Goal: Navigation & Orientation: Find specific page/section

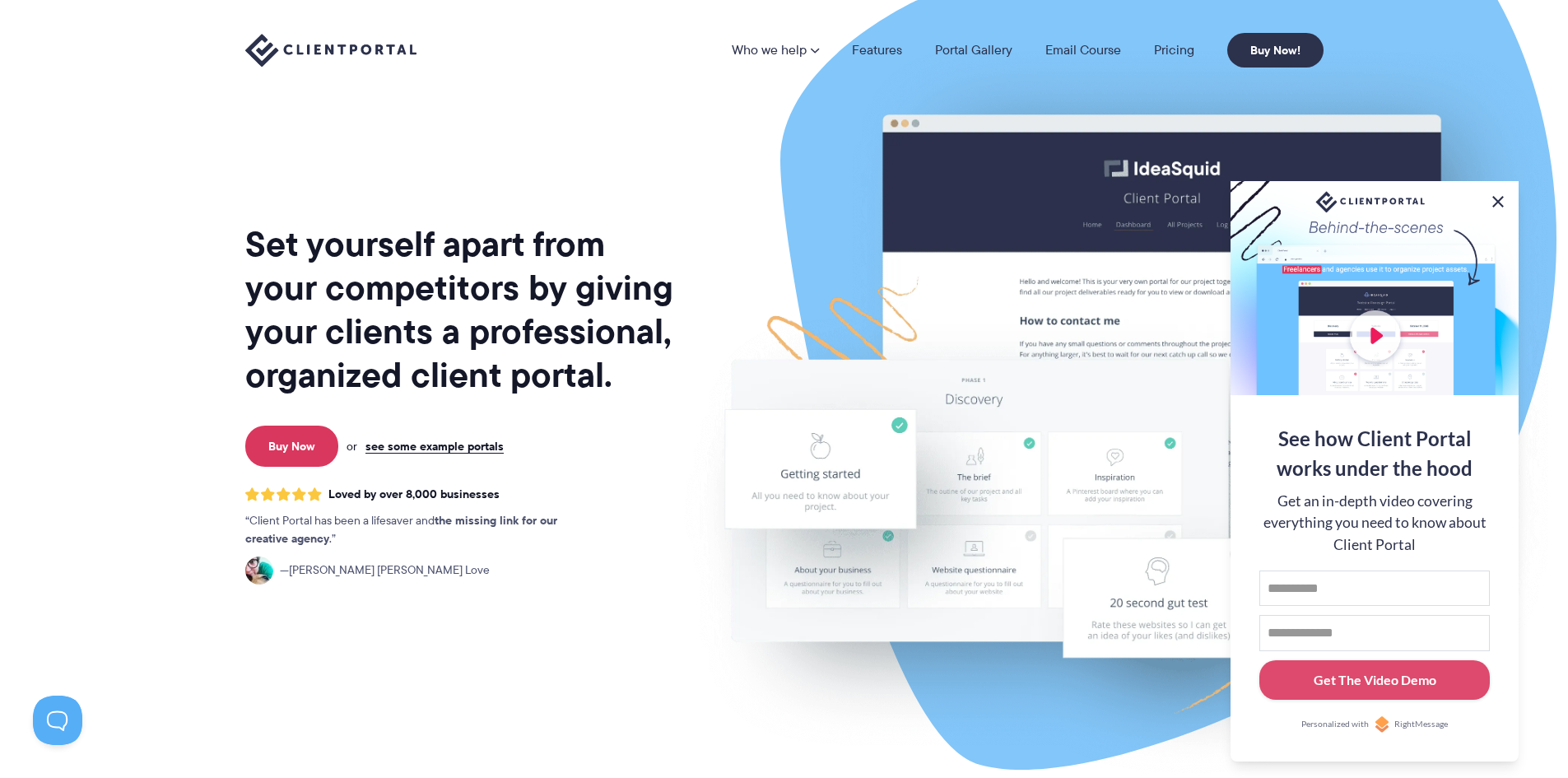
click at [1503, 197] on button at bounding box center [1498, 202] width 20 height 20
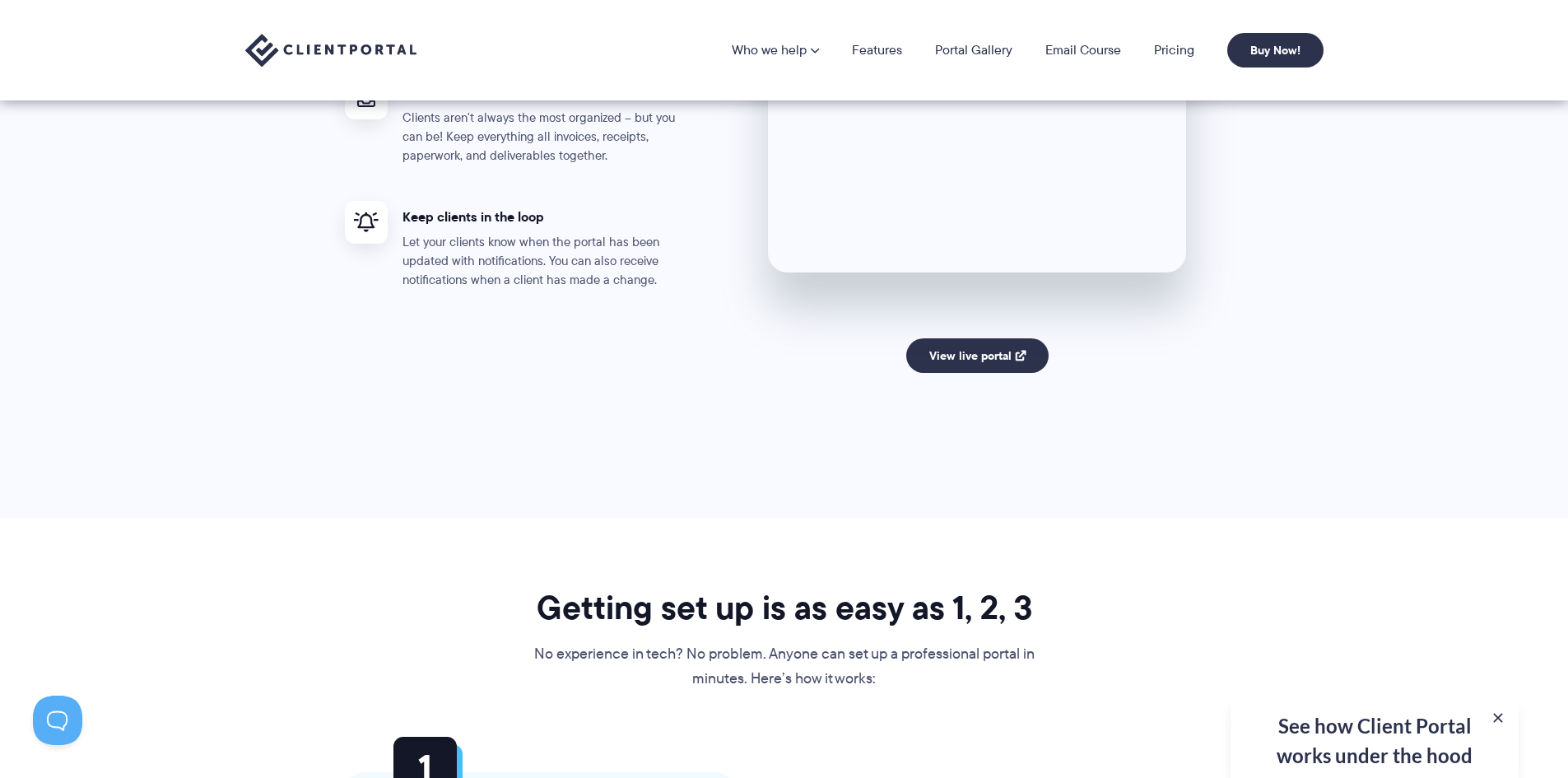
scroll to position [3127, 0]
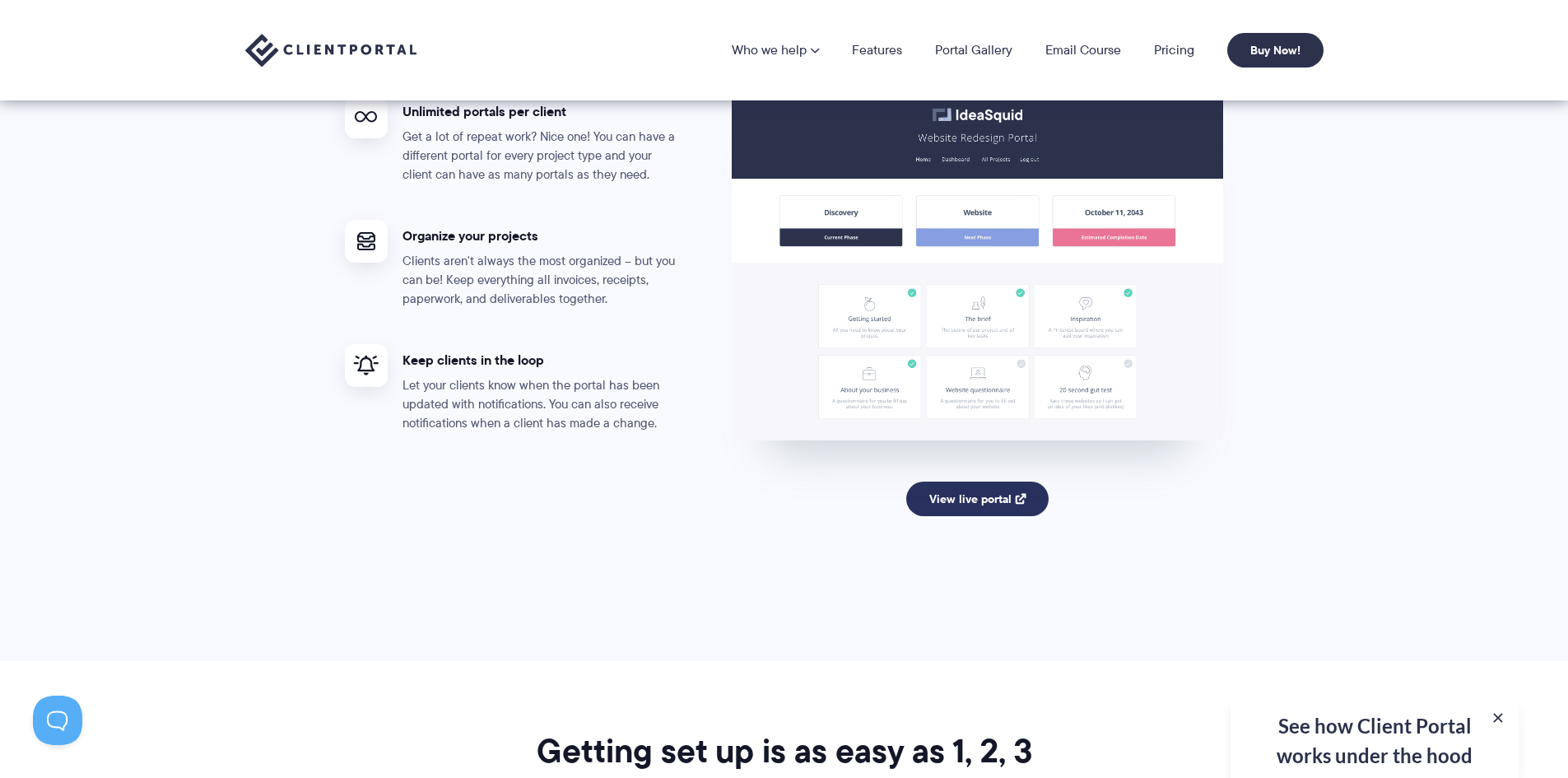
click at [982, 489] on link "View live portal" at bounding box center [978, 499] width 143 height 35
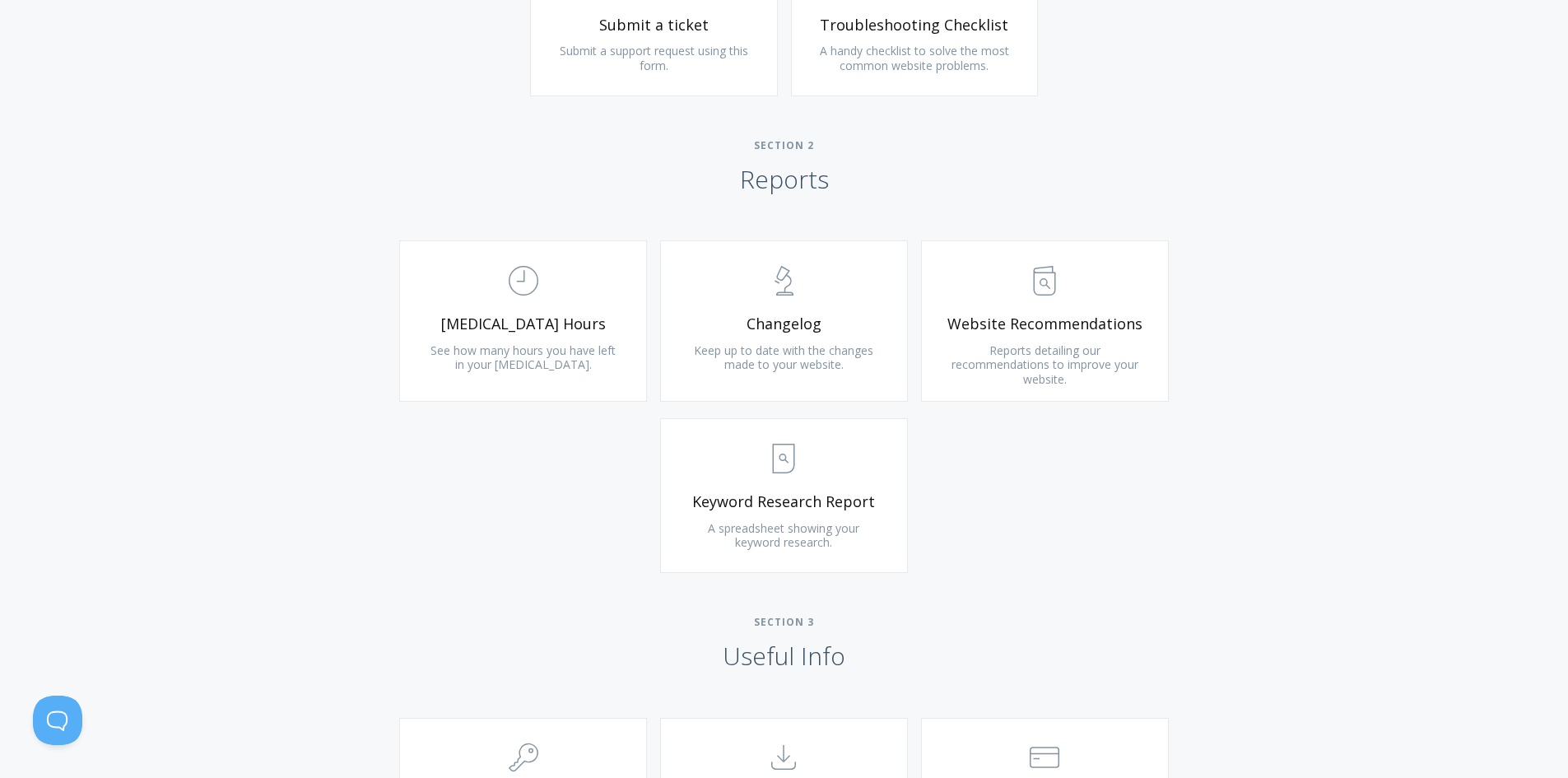
scroll to position [1317, 0]
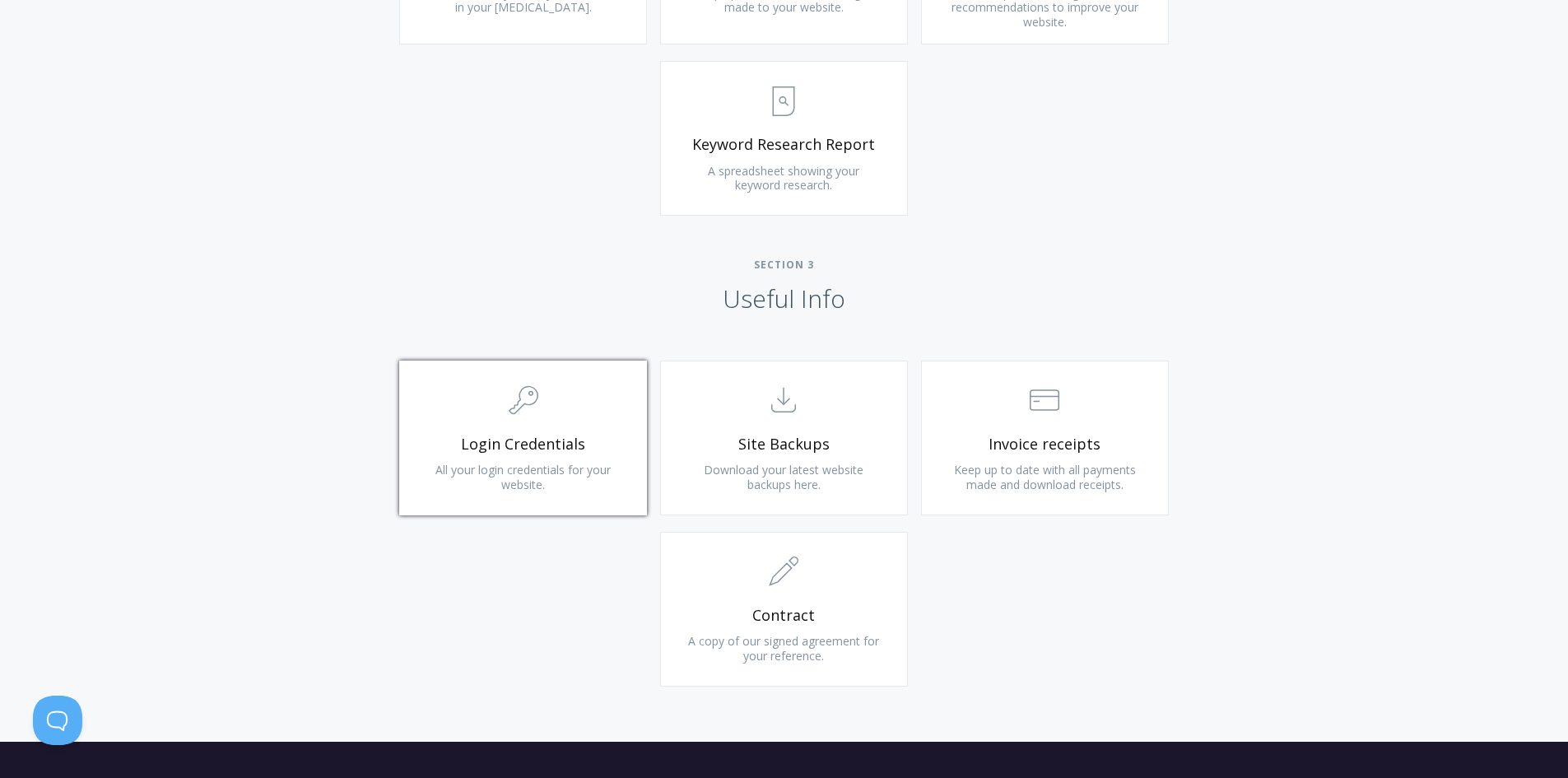
click at [637, 445] on link ".cls-1{fill:none;stroke:#000;stroke-miterlimit:10;stroke-width:2px;} 1. General…" at bounding box center [523, 437] width 248 height 154
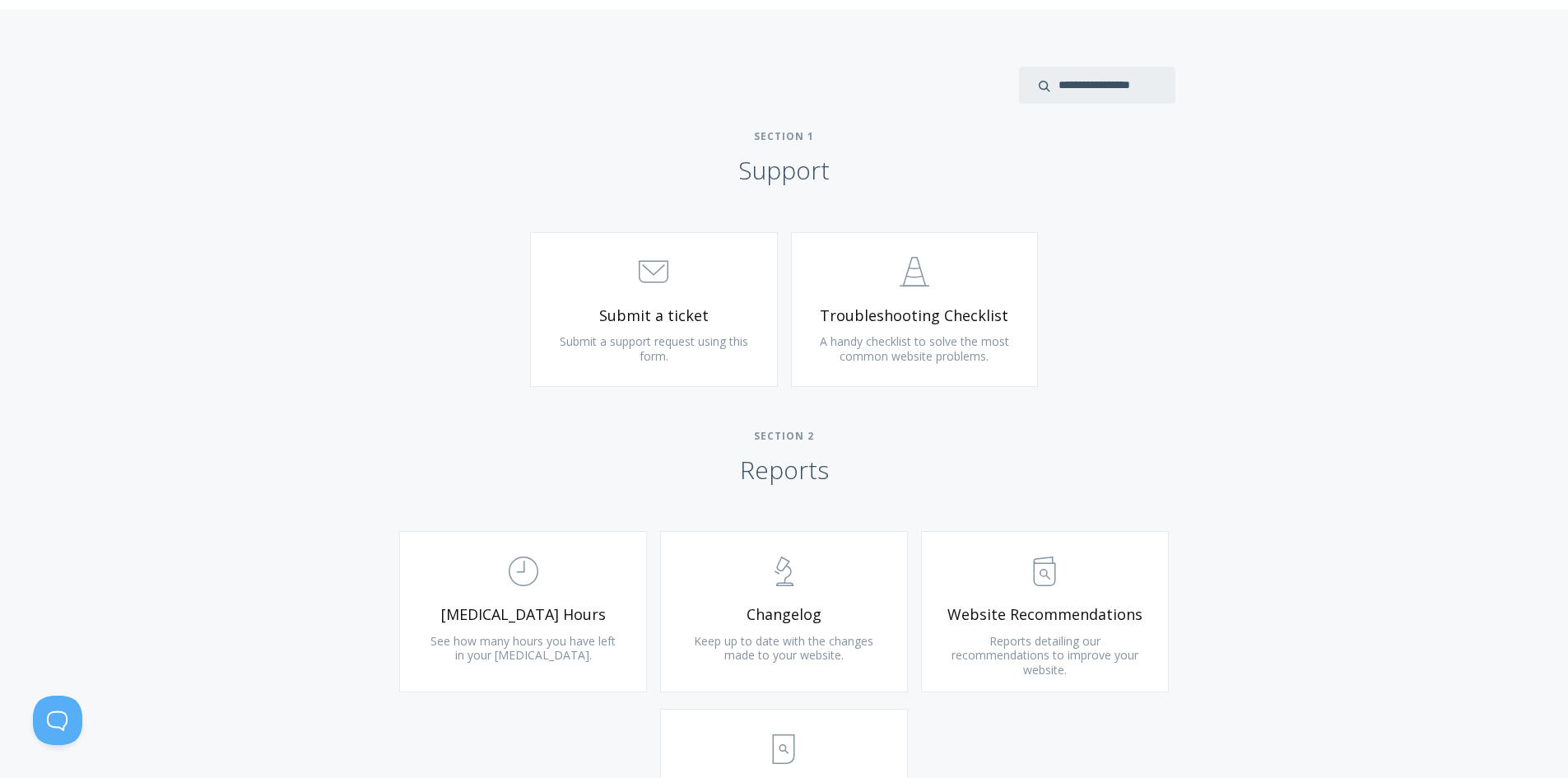
scroll to position [658, 0]
